Goal: Transaction & Acquisition: Subscribe to service/newsletter

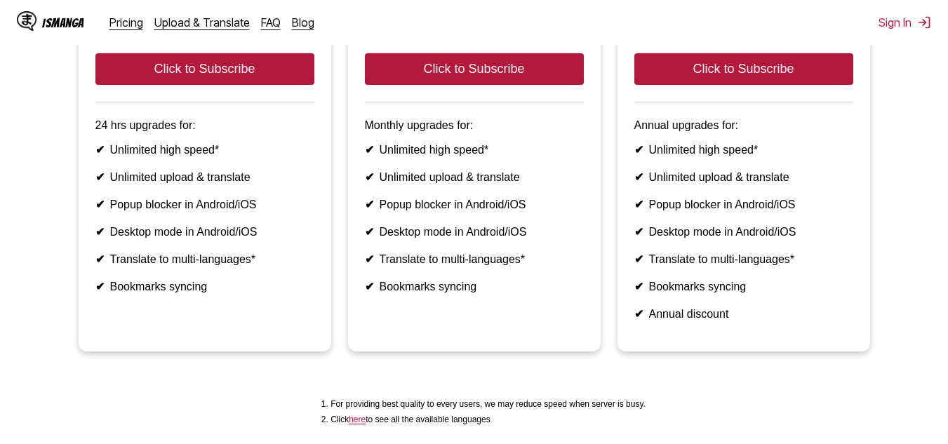
scroll to position [269, 0]
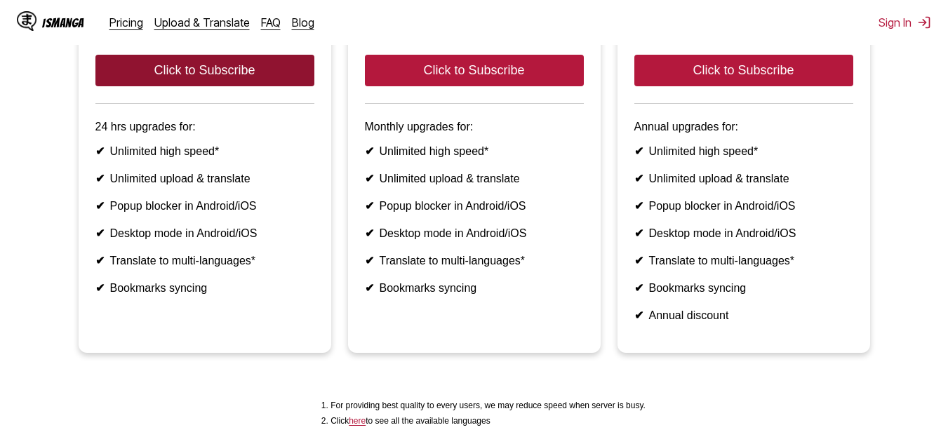
click at [113, 86] on button "Click to Subscribe" at bounding box center [204, 71] width 219 height 32
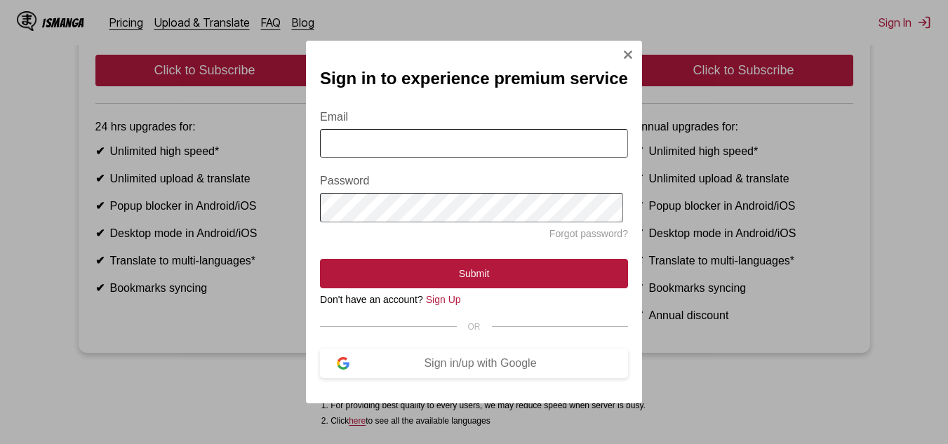
click at [335, 138] on input "Email" at bounding box center [474, 143] width 308 height 29
click at [377, 356] on button "Sign in/up with Google" at bounding box center [474, 363] width 308 height 29
click at [434, 370] on div "Sign in/up with Google" at bounding box center [480, 363] width 262 height 13
click at [488, 381] on div "Sign in to experience premium service Email Password Forgot password? Submit Do…" at bounding box center [474, 222] width 336 height 363
click at [488, 378] on button "Sign in/up with Google" at bounding box center [474, 363] width 308 height 29
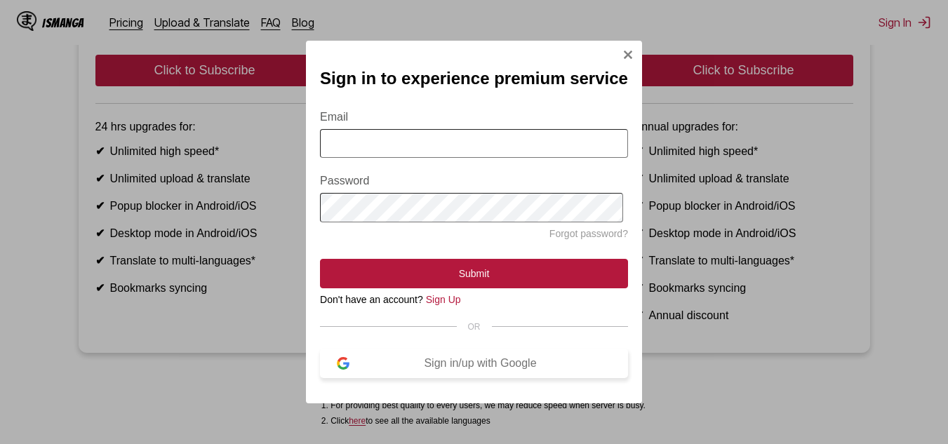
click at [488, 378] on button "Sign in/up with Google" at bounding box center [474, 363] width 308 height 29
drag, startPoint x: 488, startPoint y: 381, endPoint x: 441, endPoint y: 256, distance: 133.7
click at [441, 256] on form "Email Password Forgot password? Submit" at bounding box center [474, 191] width 308 height 194
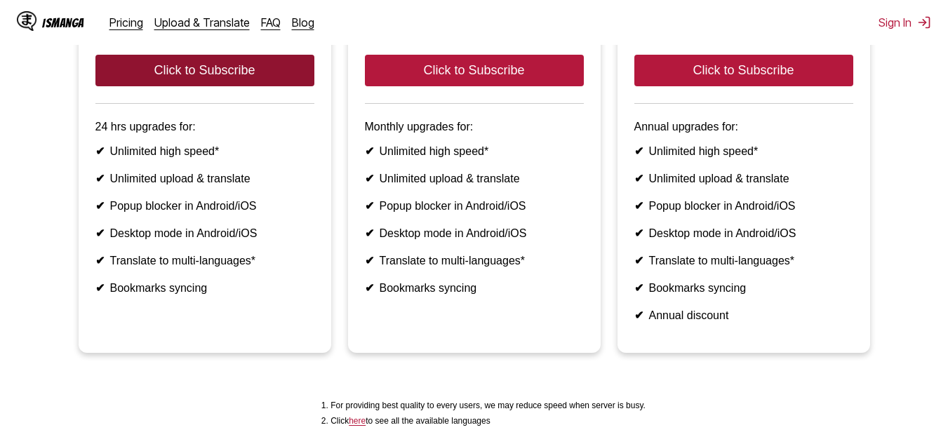
click at [292, 86] on button "Click to Subscribe" at bounding box center [204, 71] width 219 height 32
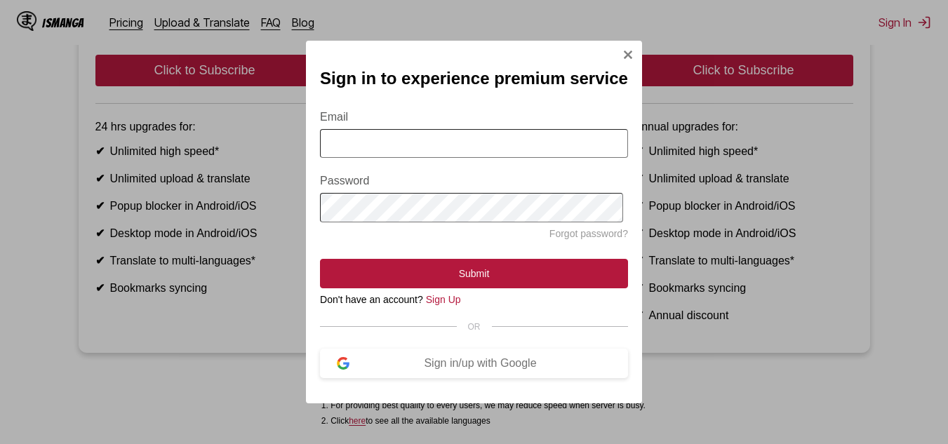
click at [338, 139] on input "Email" at bounding box center [474, 143] width 308 height 29
click at [469, 364] on div "Sign in/up with Google" at bounding box center [480, 363] width 262 height 13
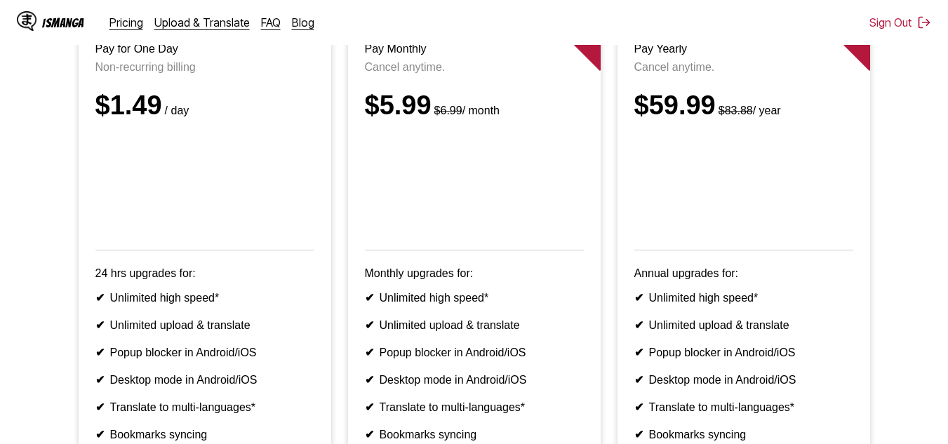
scroll to position [194, 0]
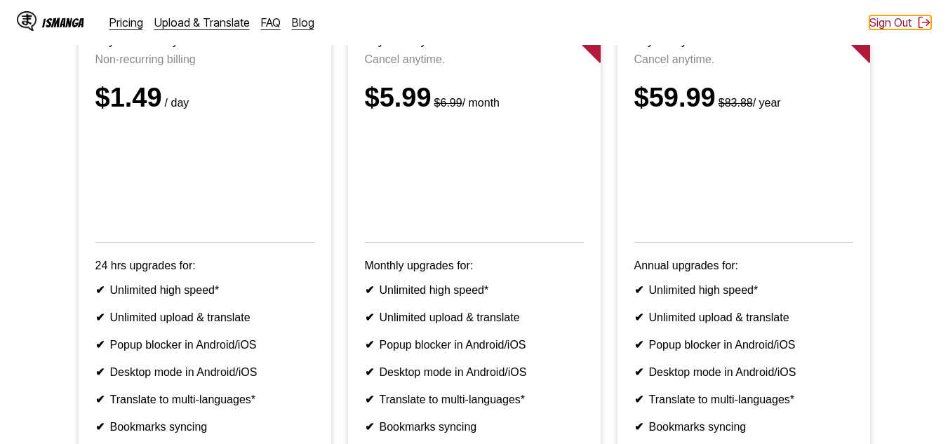
click at [913, 22] on button "Sign Out" at bounding box center [900, 22] width 62 height 14
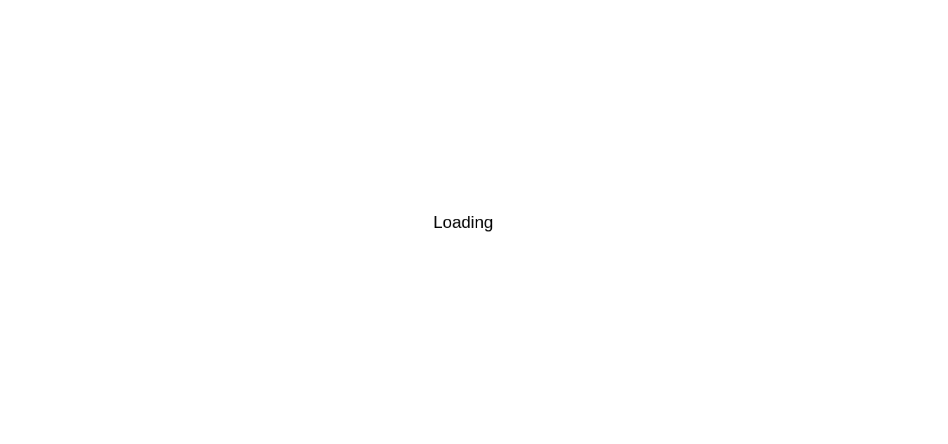
scroll to position [11, 0]
